Goal: Task Accomplishment & Management: Manage account settings

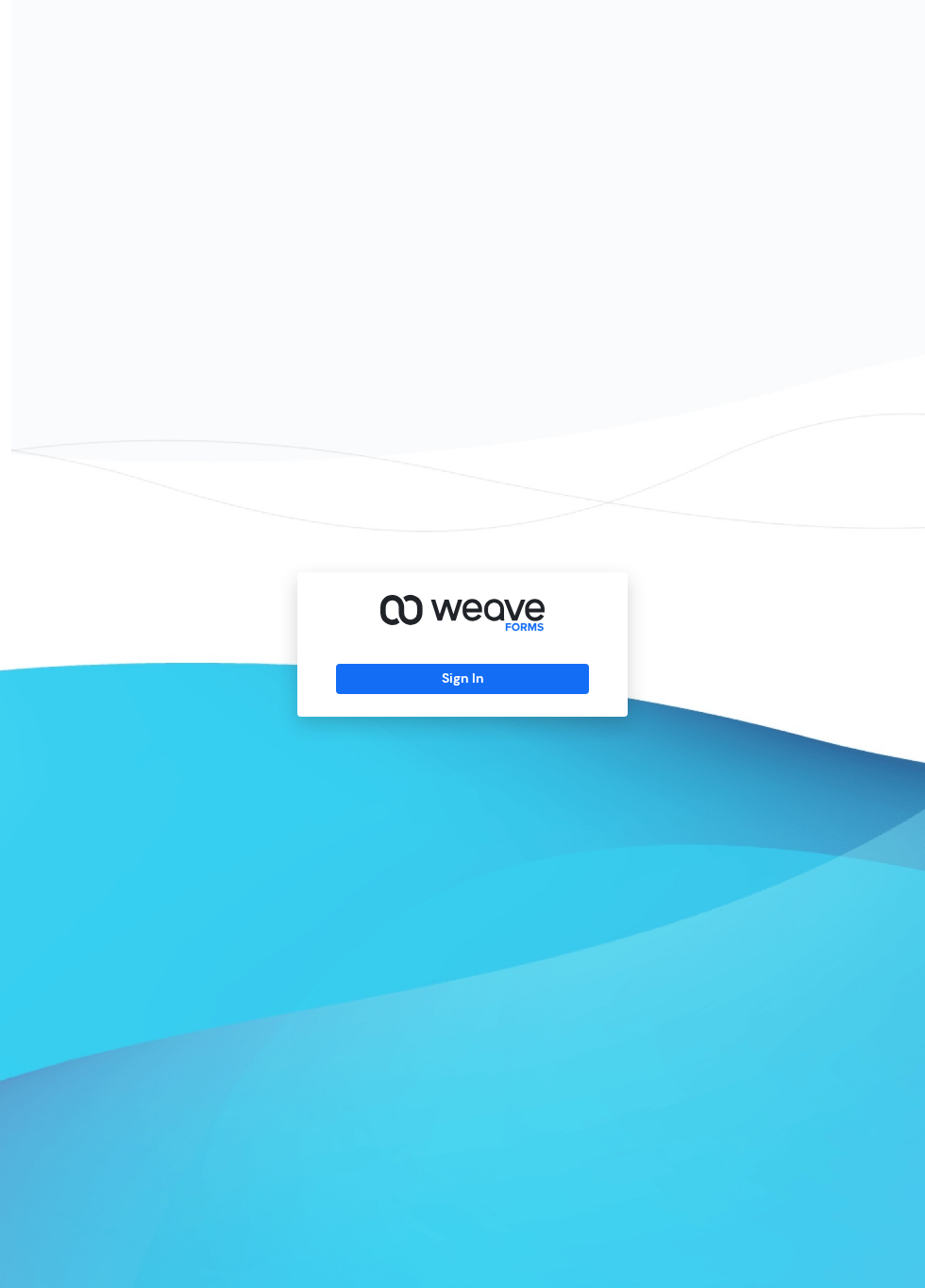
click at [495, 693] on button "Sign In" at bounding box center [462, 679] width 252 height 31
